Goal: Task Accomplishment & Management: Manage account settings

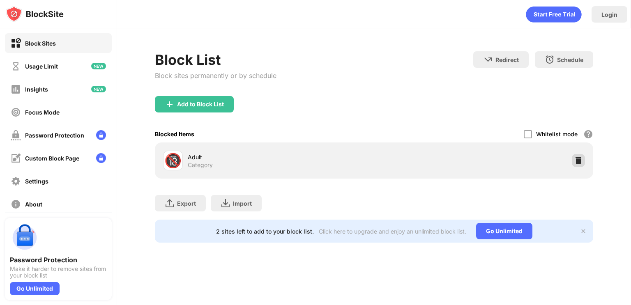
click at [582, 163] on div at bounding box center [578, 160] width 13 height 13
